Goal: Task Accomplishment & Management: Complete application form

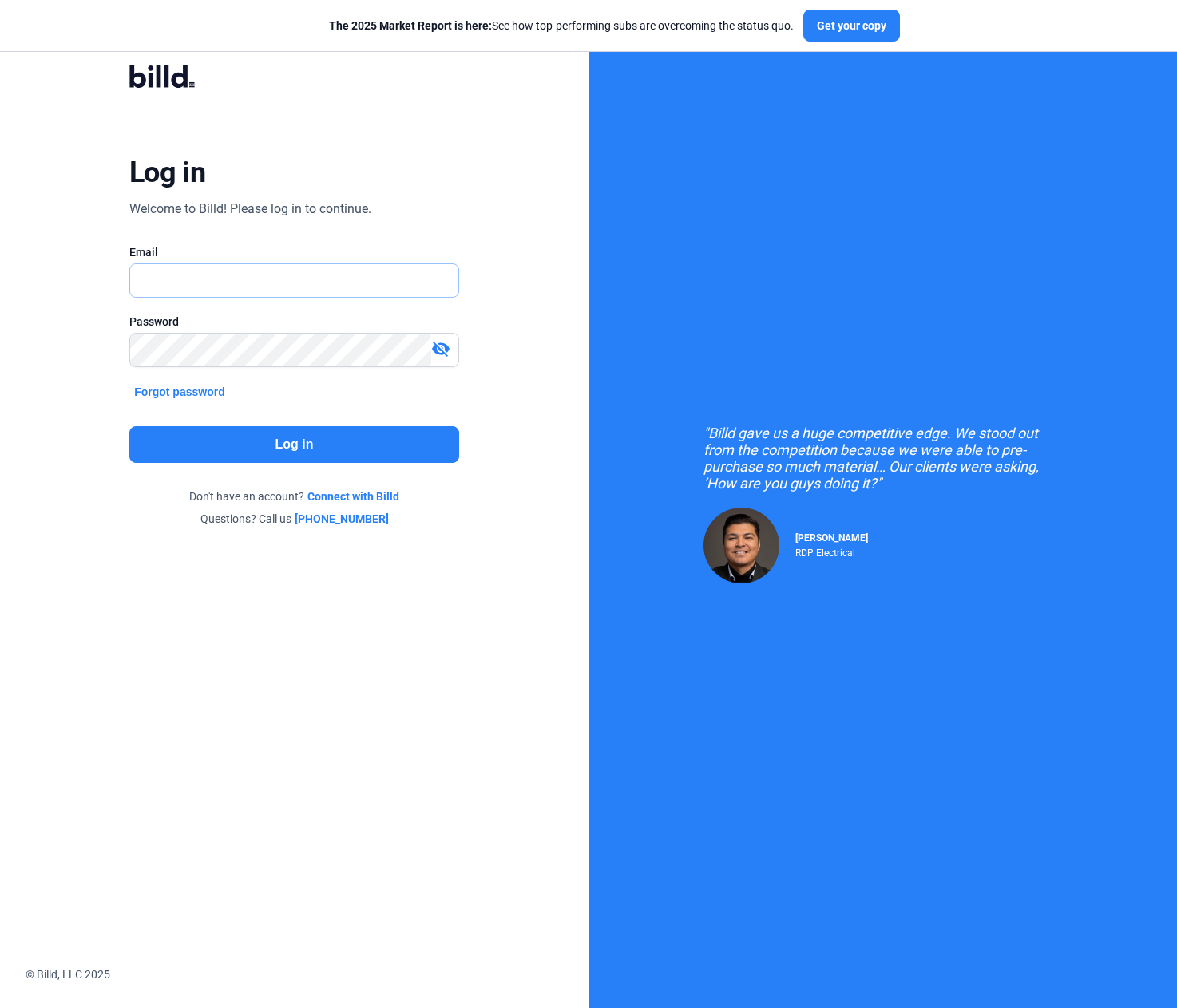
type input "[PERSON_NAME][EMAIL_ADDRESS][DOMAIN_NAME]"
click at [278, 435] on button "Log in" at bounding box center [293, 445] width 330 height 37
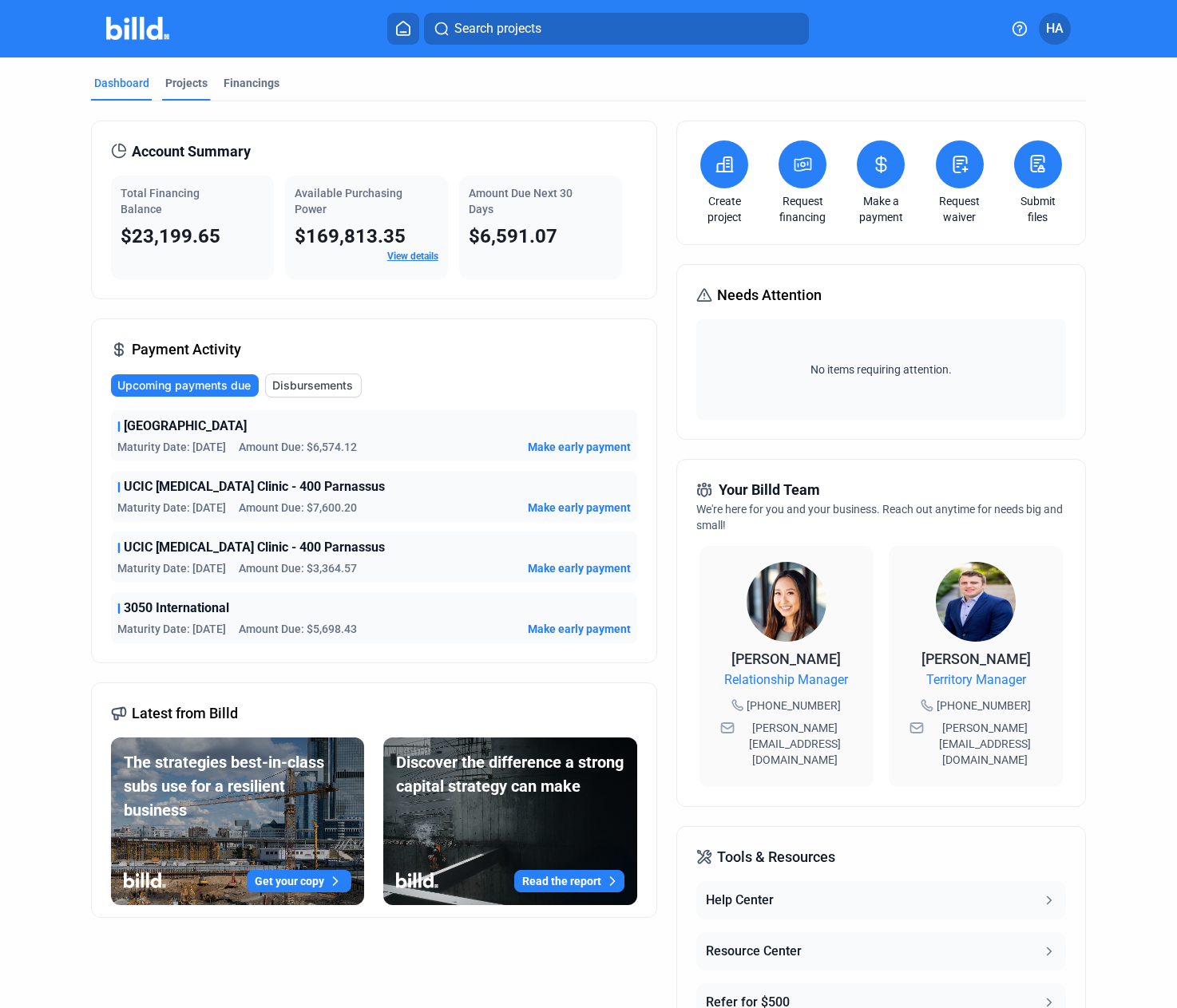
click at [189, 77] on div "Projects" at bounding box center [186, 83] width 42 height 16
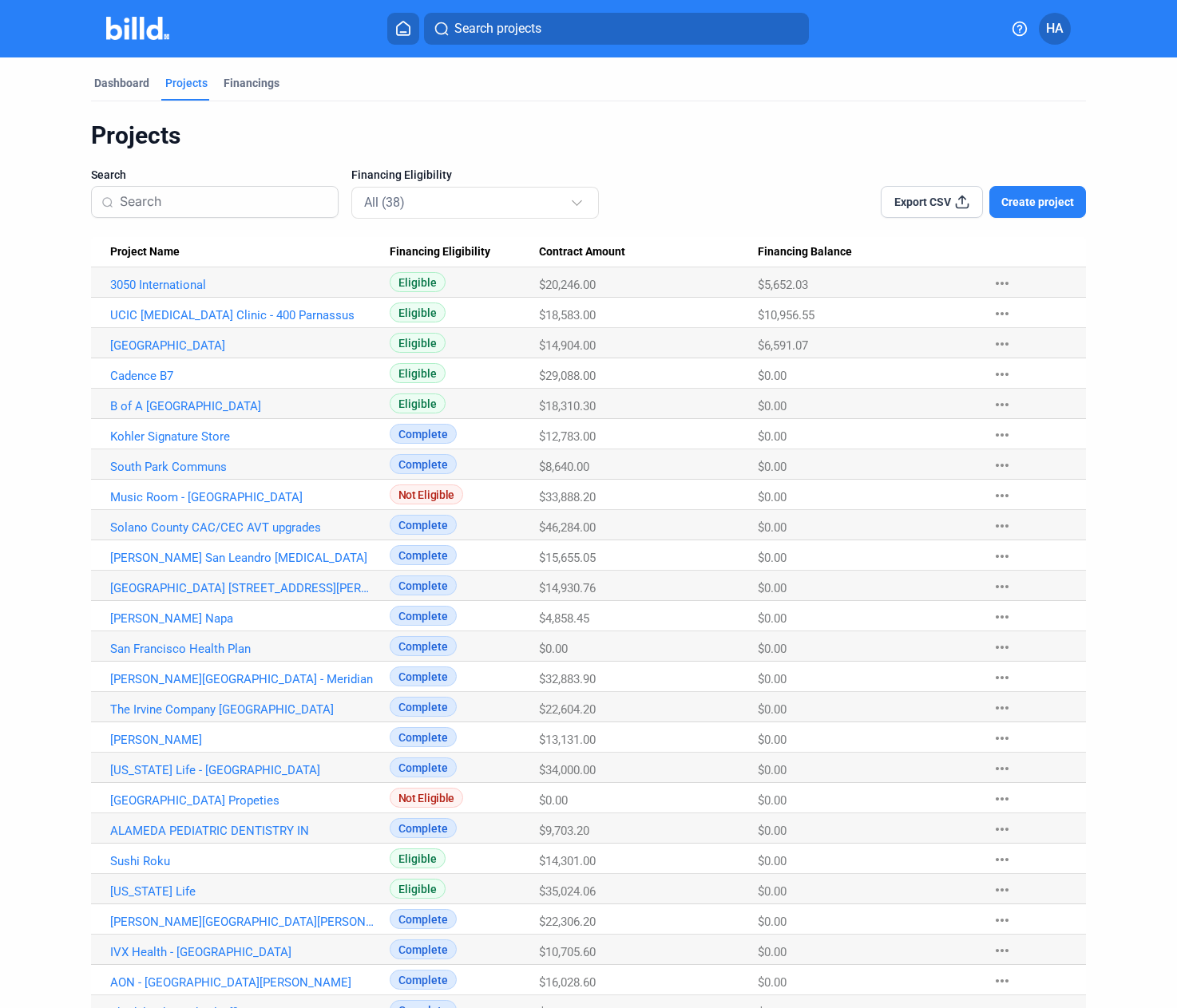
click at [1025, 202] on span "Create project" at bounding box center [1038, 201] width 72 height 16
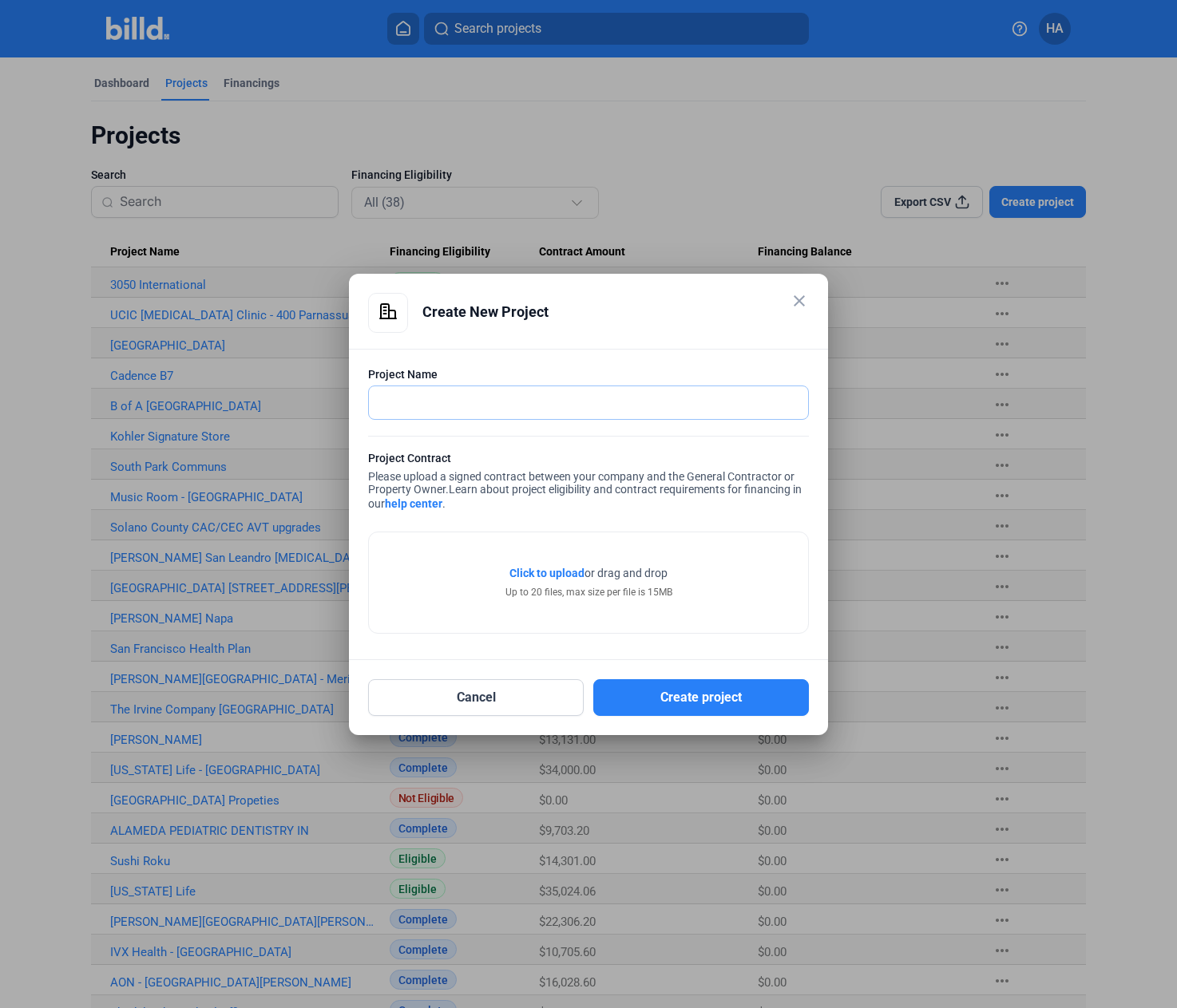
click at [575, 390] on input "text" at bounding box center [580, 403] width 422 height 33
type input "[PERSON_NAME][GEOGRAPHIC_DATA]"
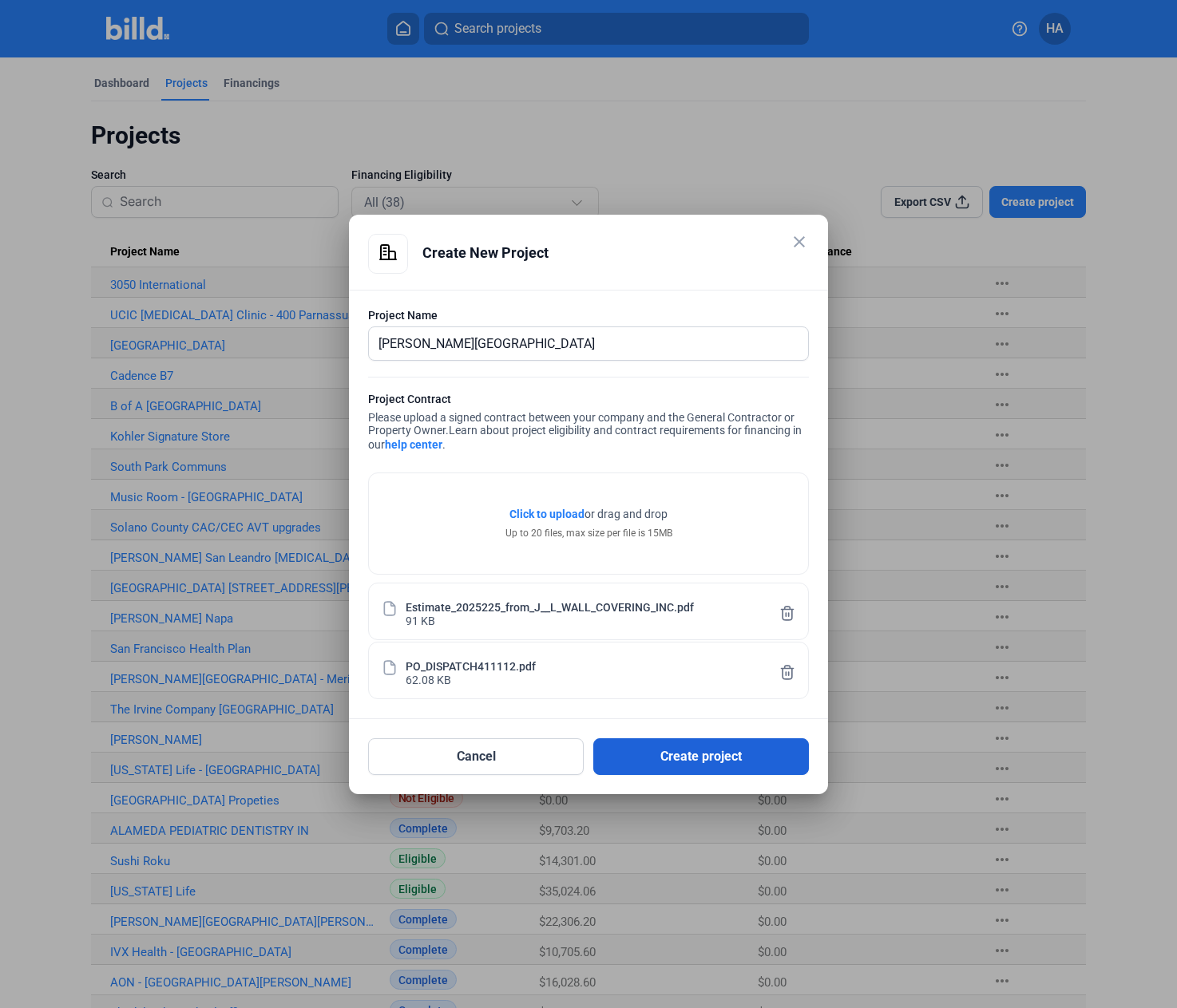
click at [735, 759] on button "Create project" at bounding box center [700, 756] width 216 height 37
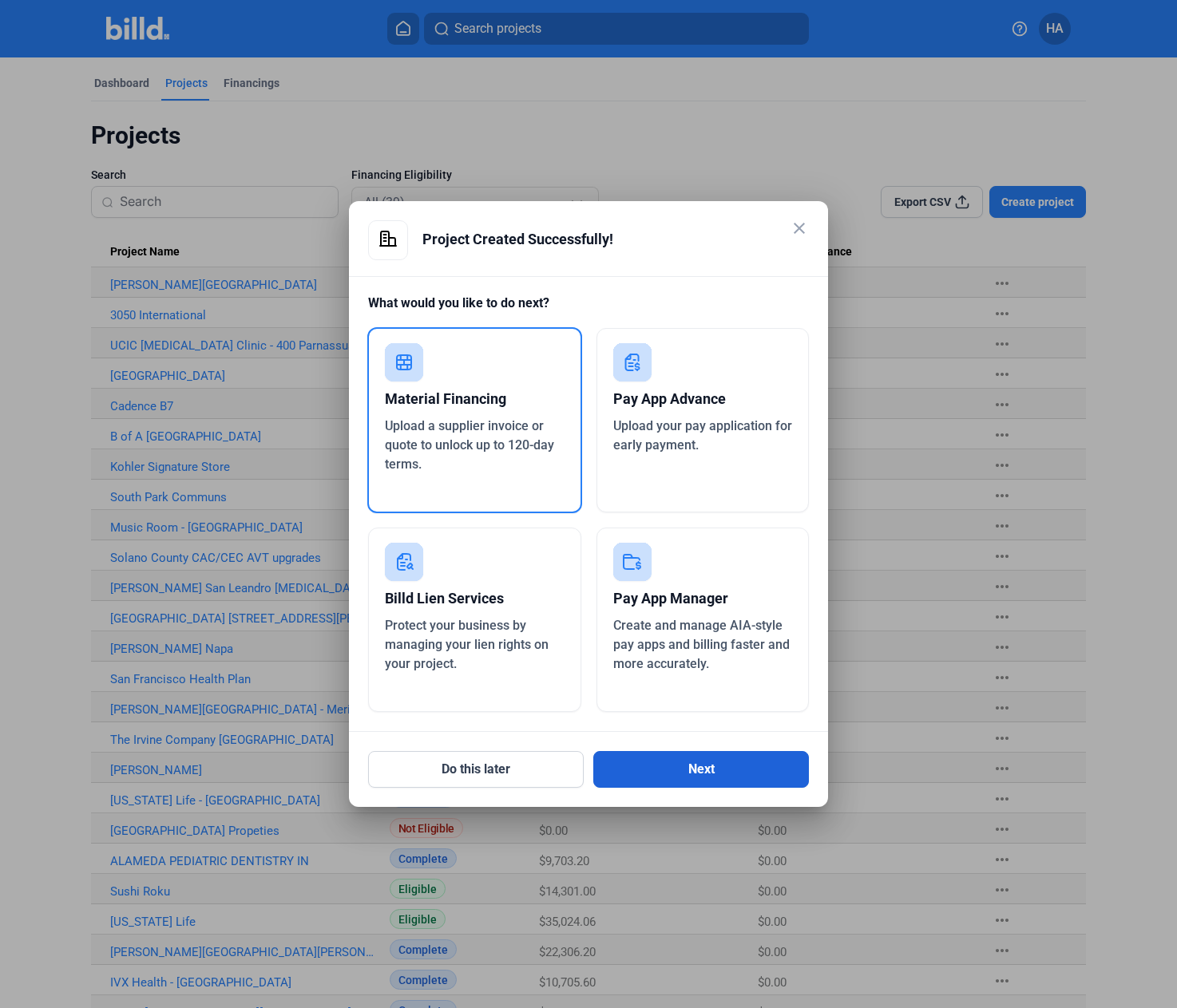
click at [735, 759] on button "Next" at bounding box center [700, 769] width 216 height 37
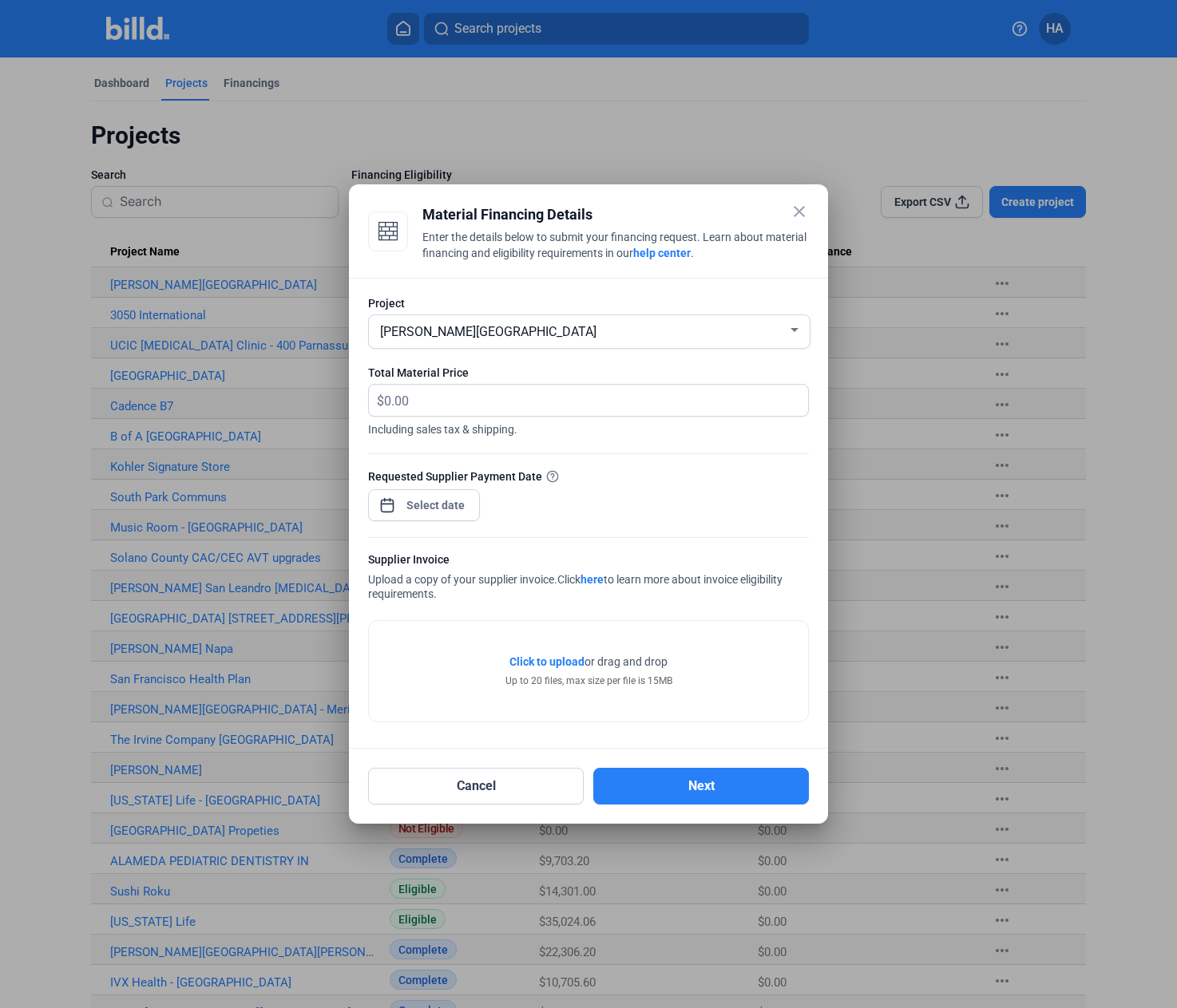
click at [525, 767] on div "Cancel Next" at bounding box center [588, 776] width 441 height 56
click at [515, 784] on button "Cancel" at bounding box center [476, 786] width 216 height 37
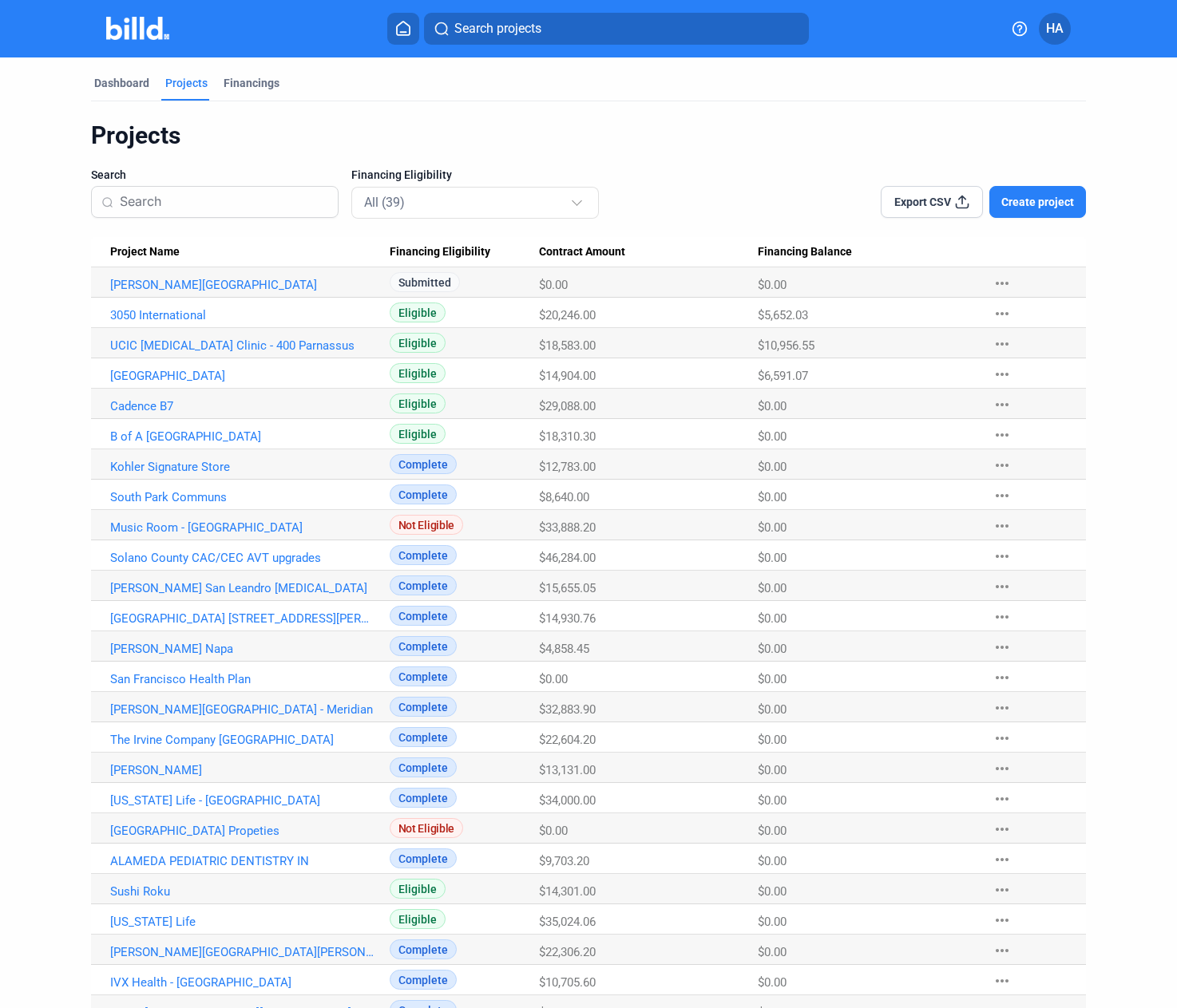
click at [53, 538] on div "Dashboard Projects Financings Projects Search Financing Eligibility All (39) Ex…" at bounding box center [588, 753] width 1177 height 1392
